Goal: Information Seeking & Learning: Learn about a topic

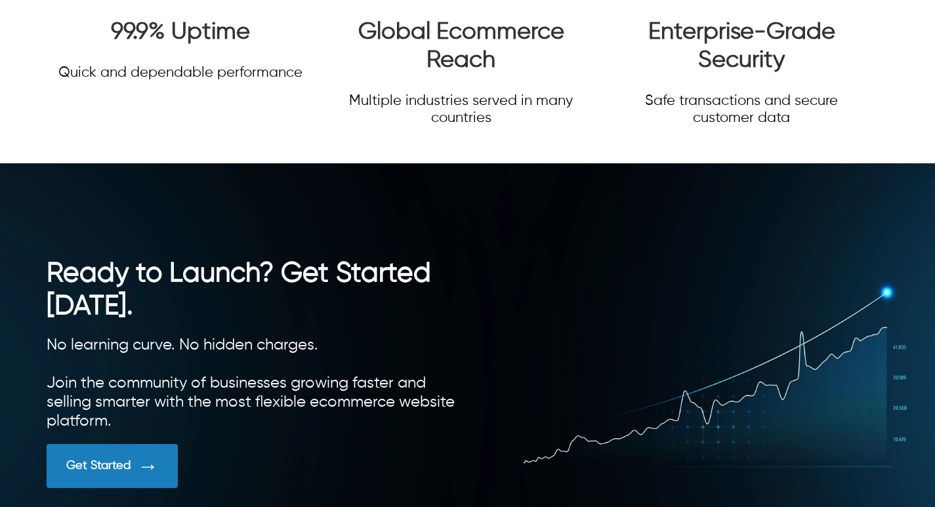
scroll to position [3042, 0]
